Goal: Information Seeking & Learning: Learn about a topic

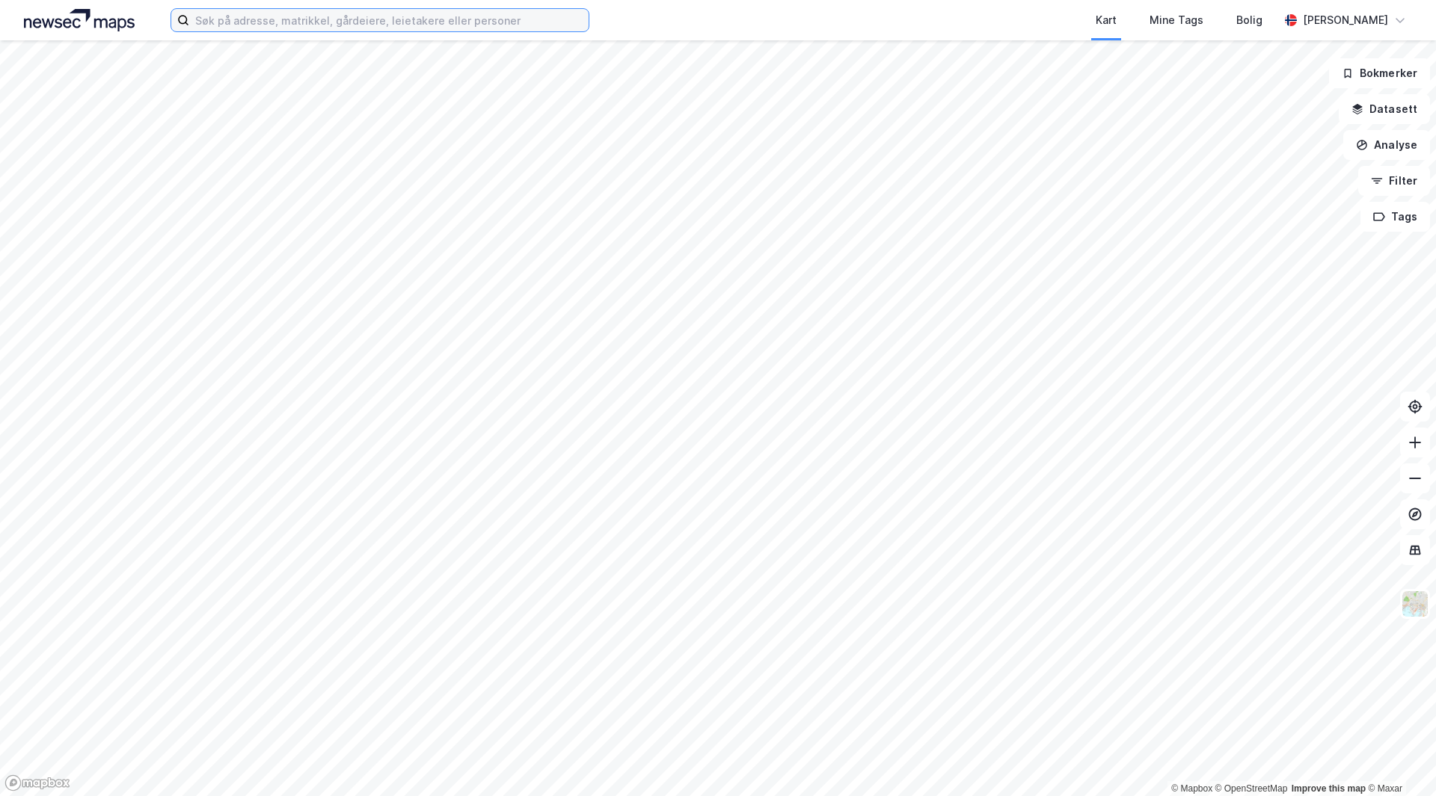
click at [448, 17] on input at bounding box center [388, 20] width 399 height 22
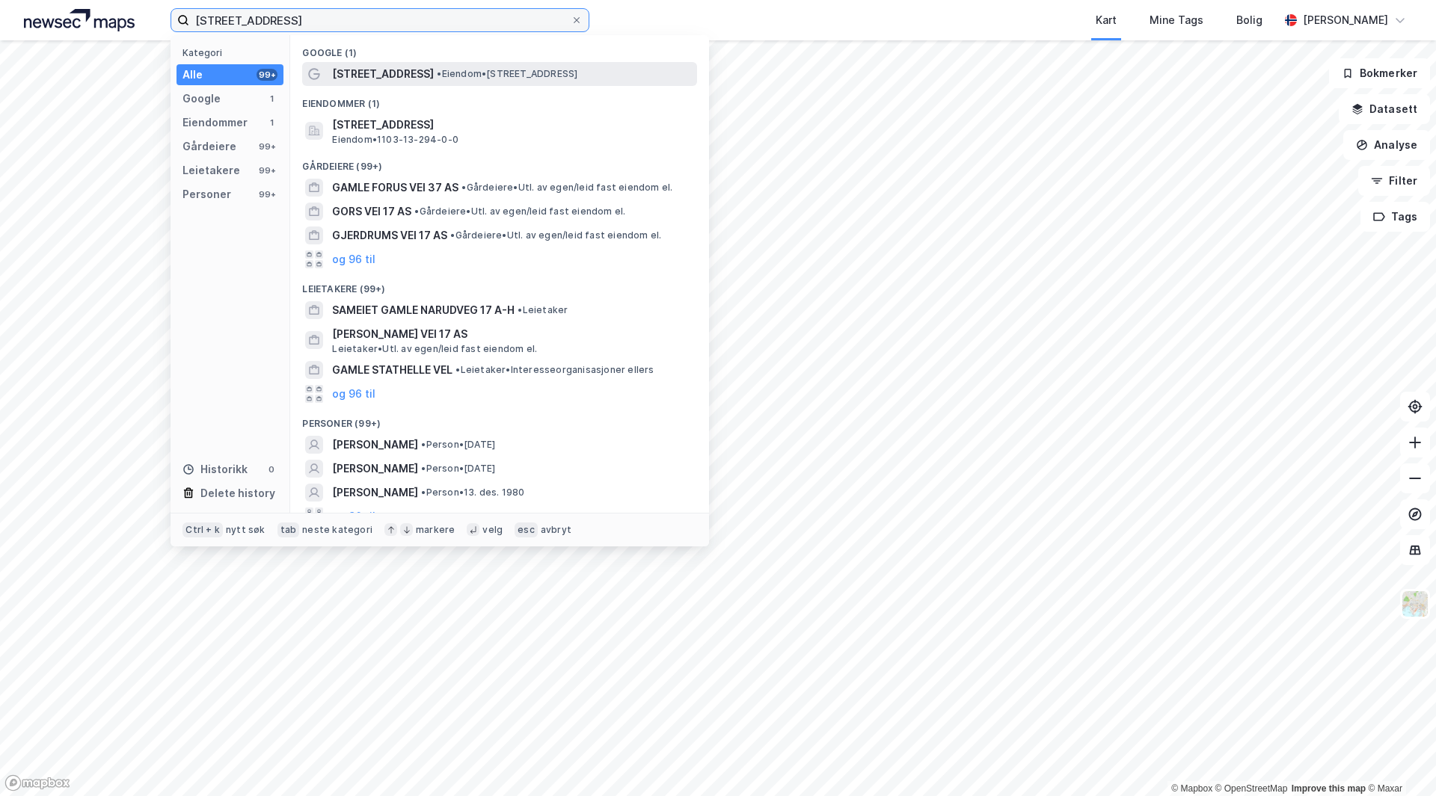
type input "[STREET_ADDRESS]"
click at [415, 68] on span "[STREET_ADDRESS]" at bounding box center [383, 74] width 102 height 18
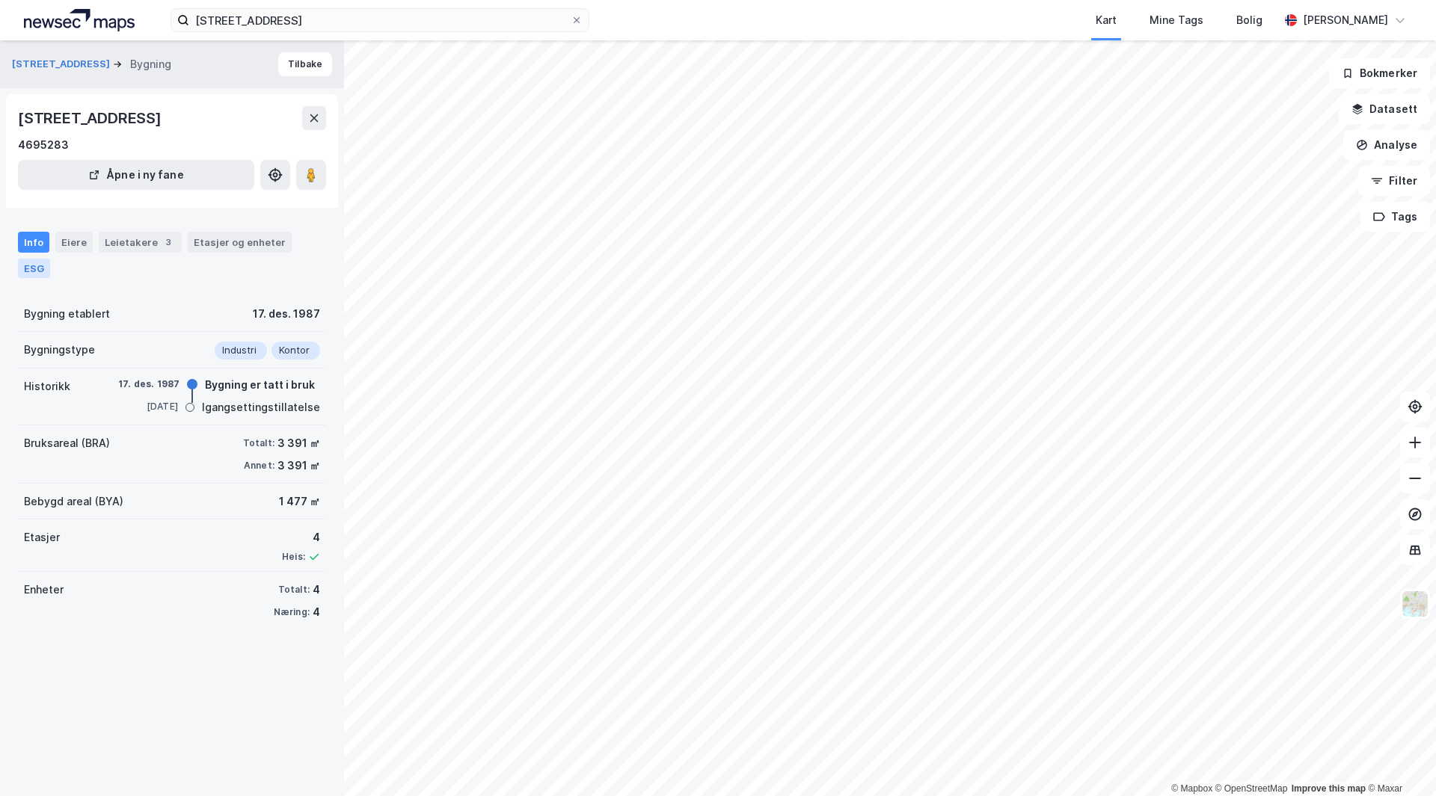
click at [37, 269] on div "ESG" at bounding box center [34, 268] width 32 height 19
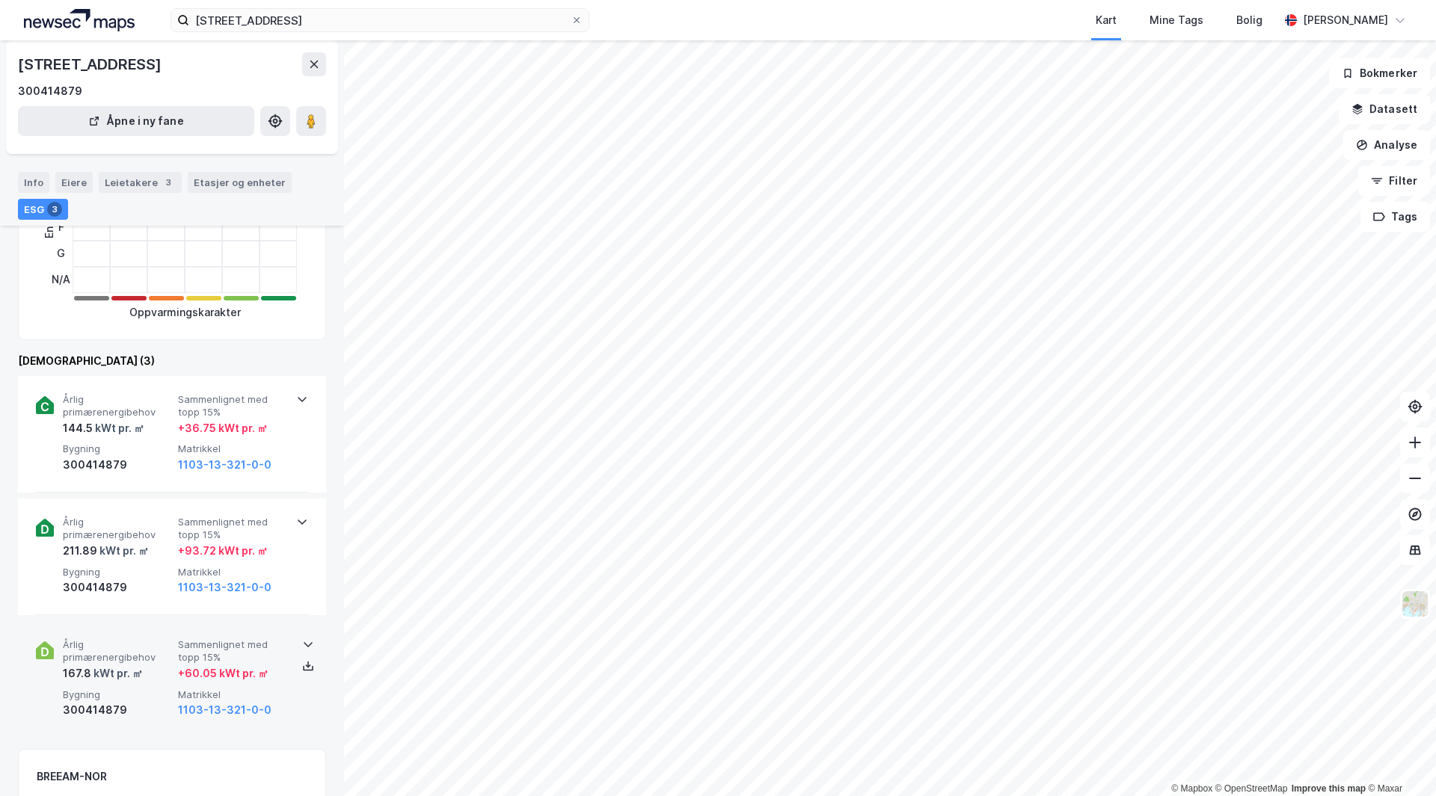
scroll to position [299, 0]
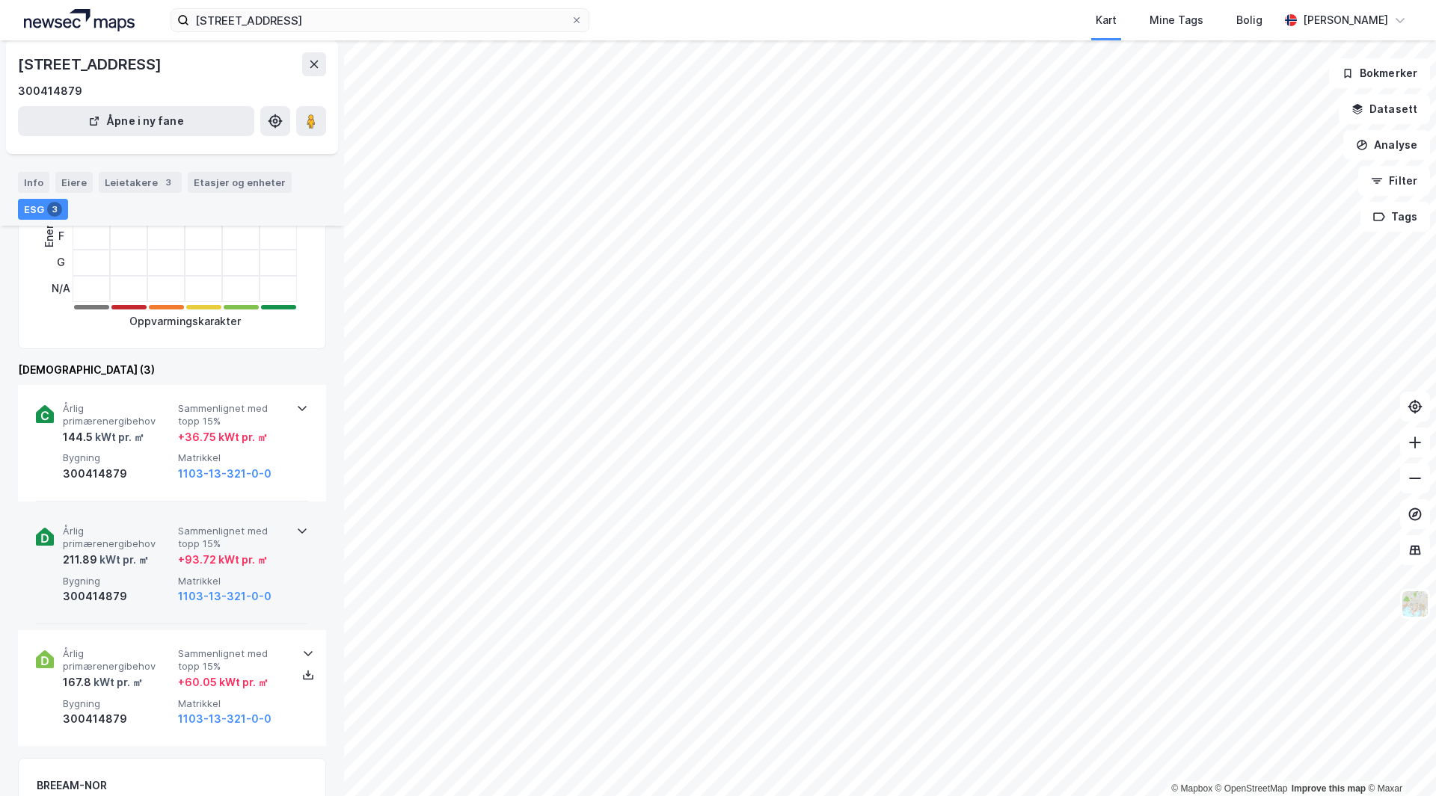
scroll to position [299, 0]
